Goal: Find specific page/section: Find specific page/section

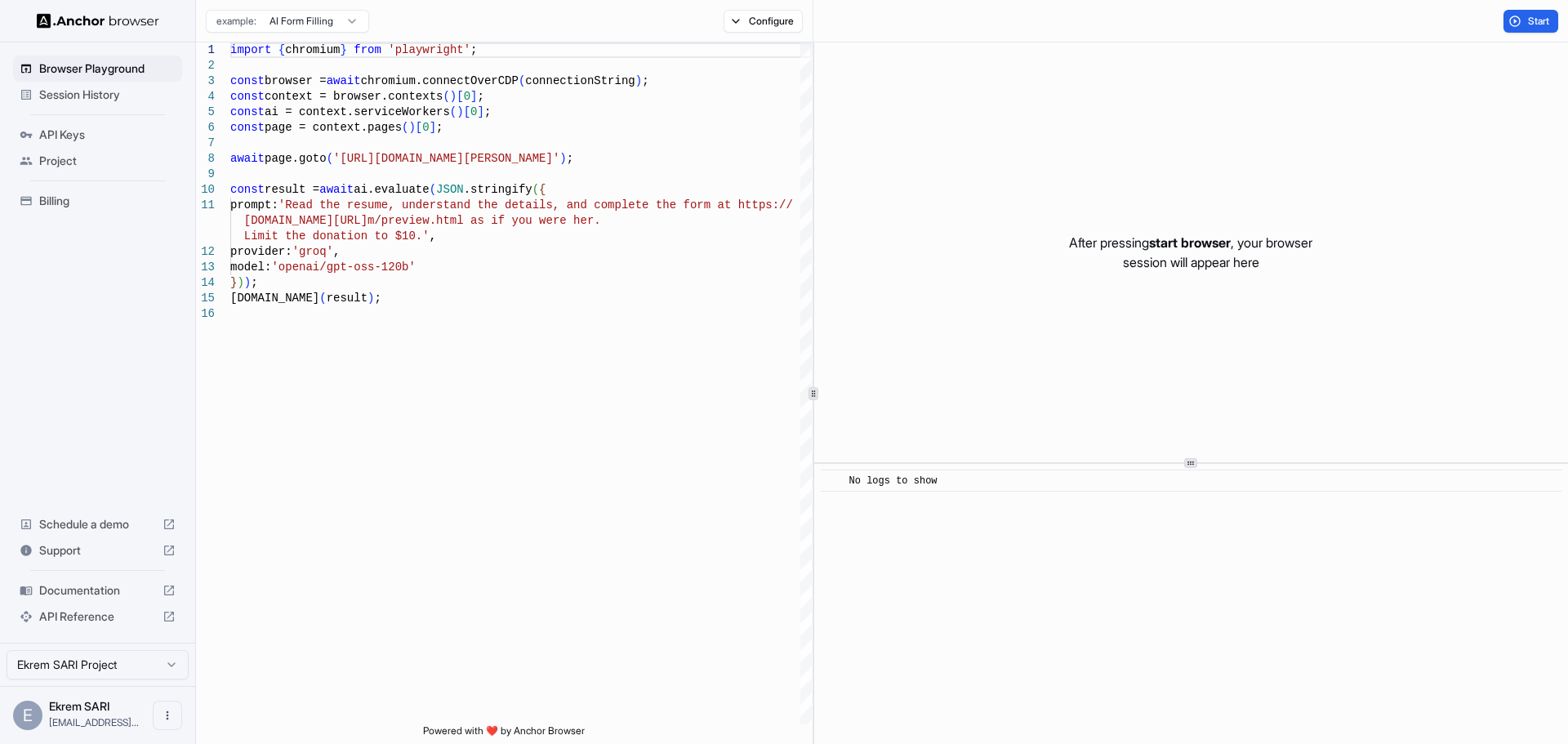
click at [82, 209] on div "Billing" at bounding box center [98, 200] width 169 height 26
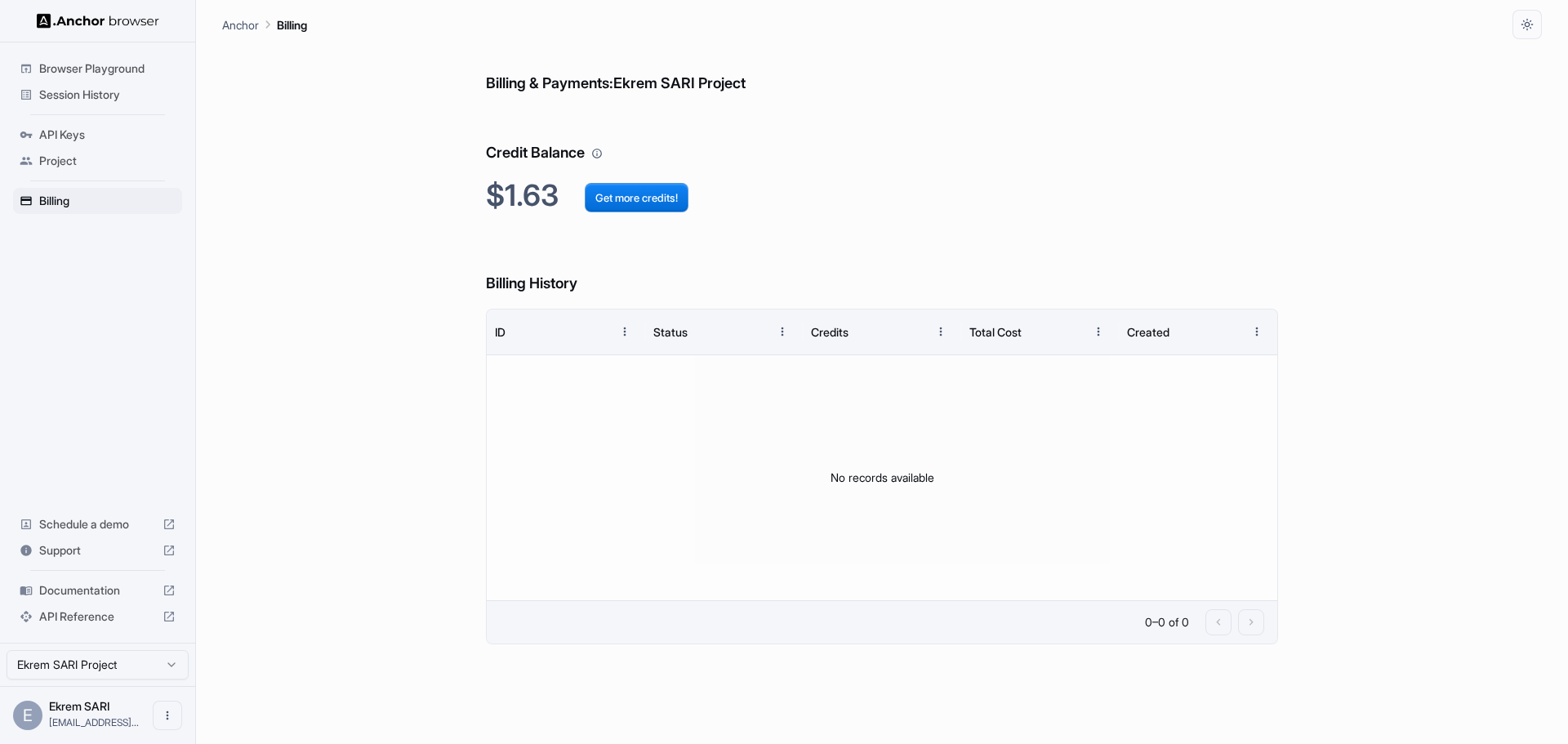
click at [95, 138] on span "API Keys" at bounding box center [107, 135] width 136 height 17
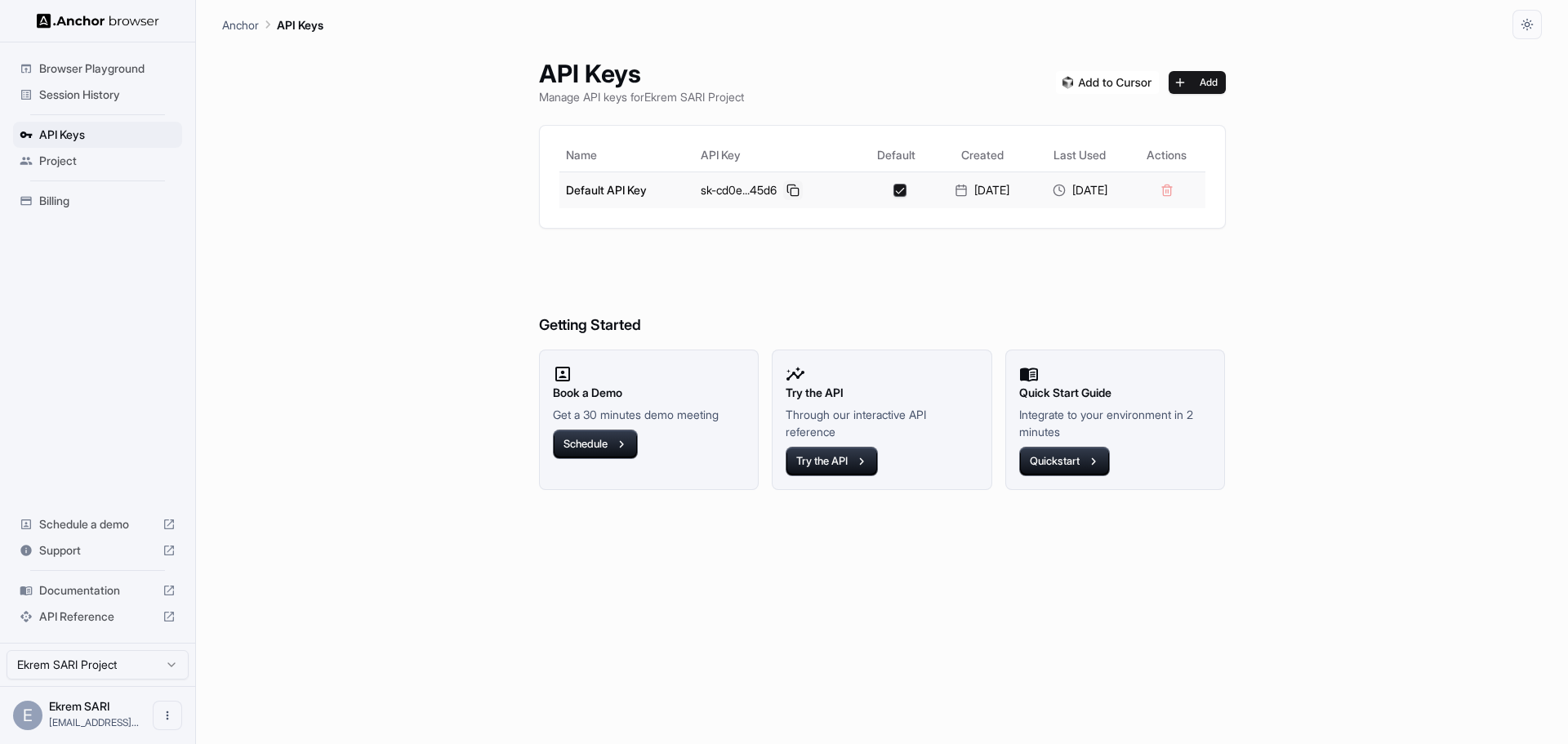
click at [784, 189] on button at bounding box center [793, 190] width 19 height 19
click at [97, 97] on span "Session History" at bounding box center [107, 95] width 136 height 17
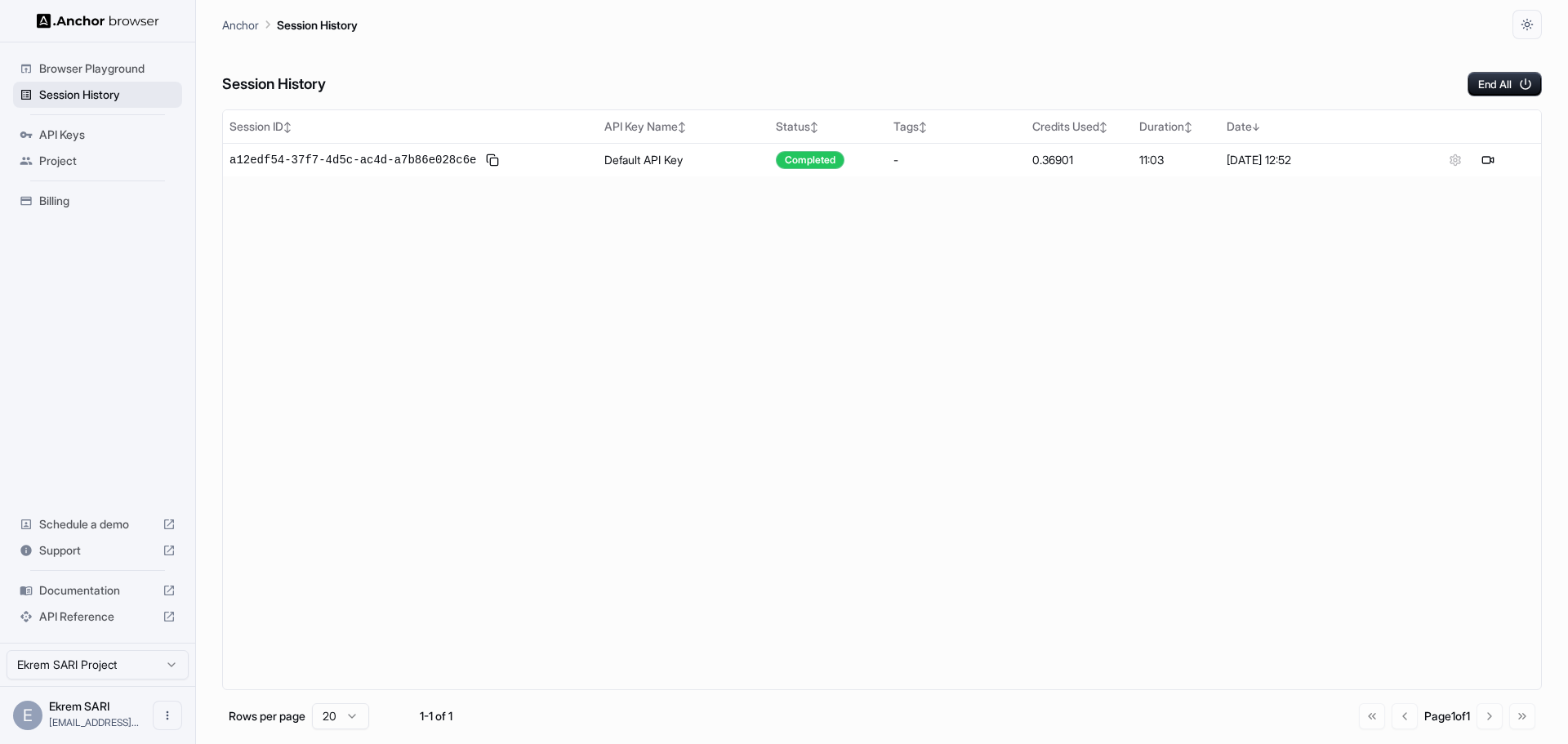
click at [92, 94] on span "Session History" at bounding box center [107, 95] width 136 height 17
click at [410, 159] on span "a12edf54-37f7-4d5c-ac4d-a7b86e028c6e" at bounding box center [353, 160] width 246 height 17
click at [1454, 160] on div at bounding box center [1473, 159] width 127 height 19
click at [673, 159] on td "Default API Key" at bounding box center [683, 159] width 171 height 33
click at [82, 134] on span "API Keys" at bounding box center [107, 135] width 136 height 17
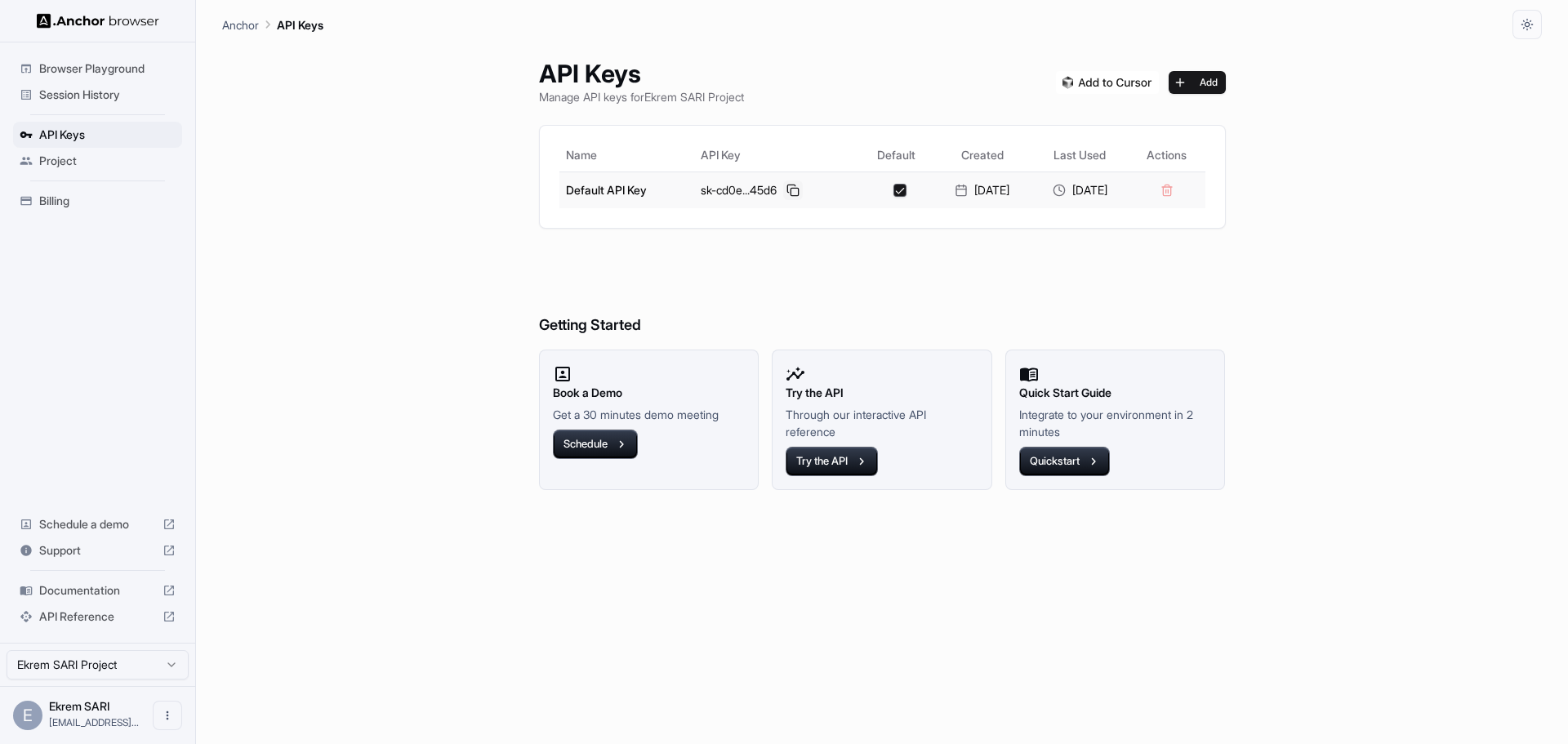
click at [784, 188] on button at bounding box center [793, 190] width 19 height 19
